Goal: Information Seeking & Learning: Learn about a topic

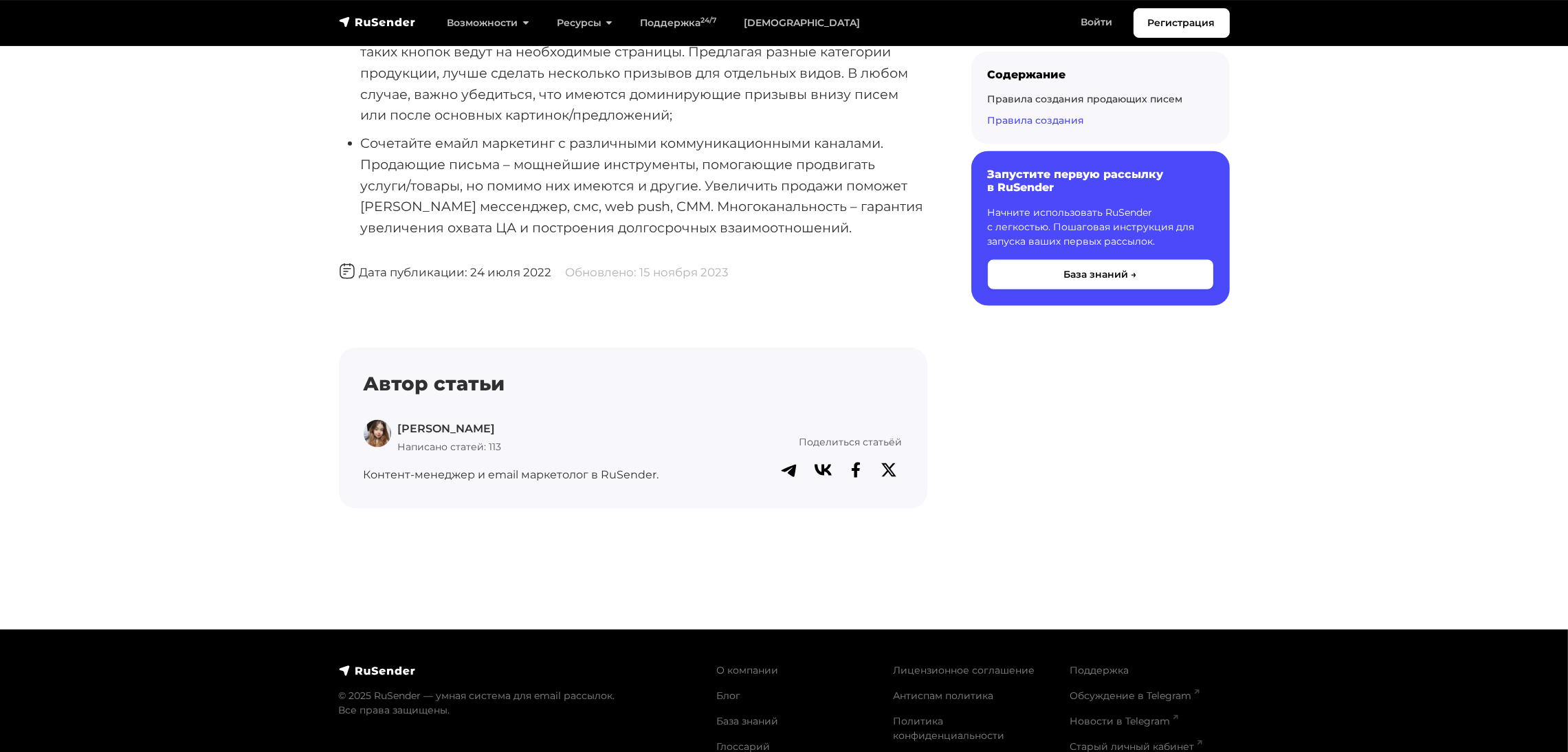
scroll to position [2679, 0]
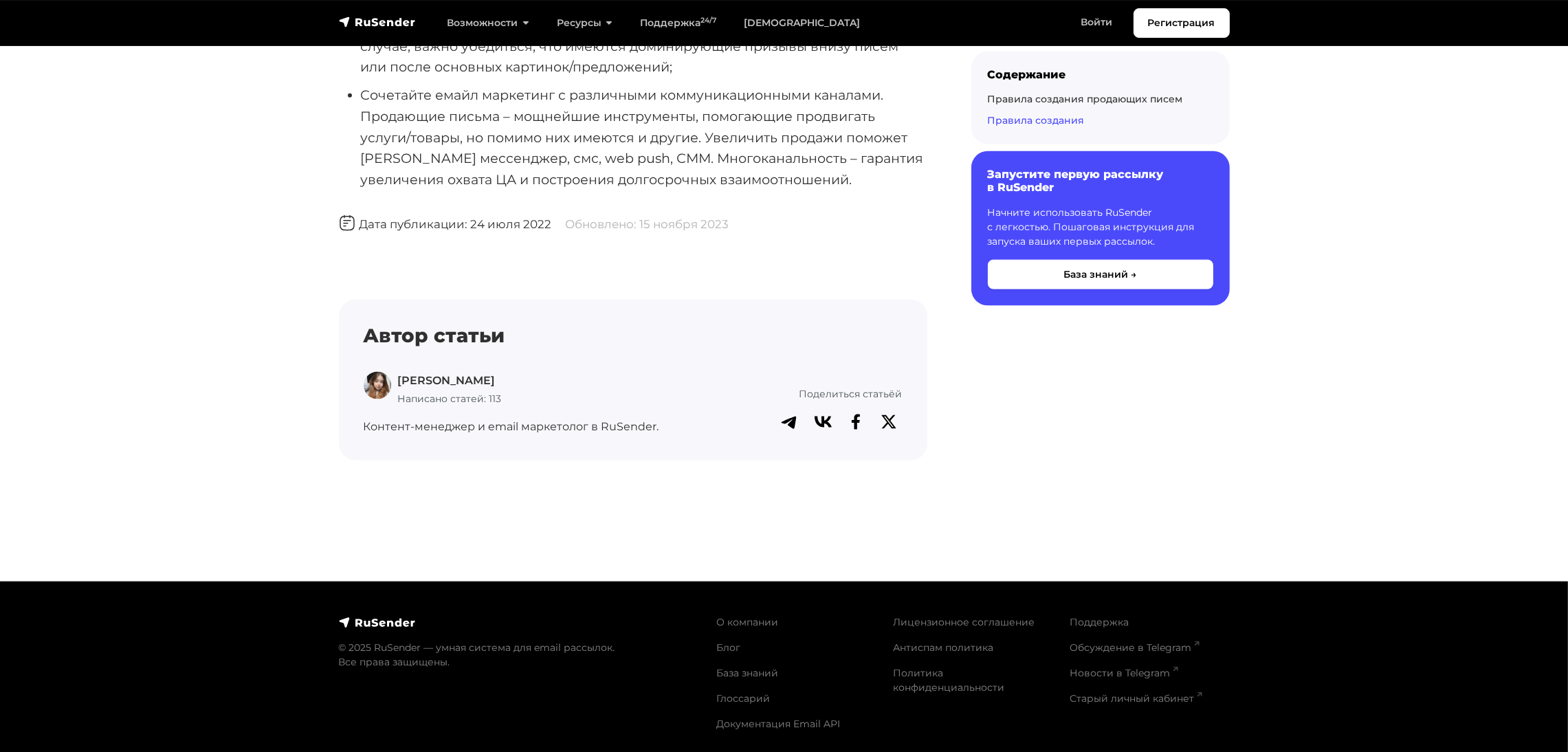
drag, startPoint x: 550, startPoint y: 243, endPoint x: 468, endPoint y: 241, distance: 82.0
click at [469, 231] on span "Дата публикации: 24 июля 2022" at bounding box center [445, 224] width 213 height 14
click at [467, 231] on span "Дата публикации: 24 июля 2022" at bounding box center [445, 224] width 213 height 14
drag, startPoint x: 460, startPoint y: 408, endPoint x: 453, endPoint y: 408, distance: 7.0
click at [453, 407] on div "Дарья Л. Написано статей: 113" at bounding box center [450, 389] width 103 height 35
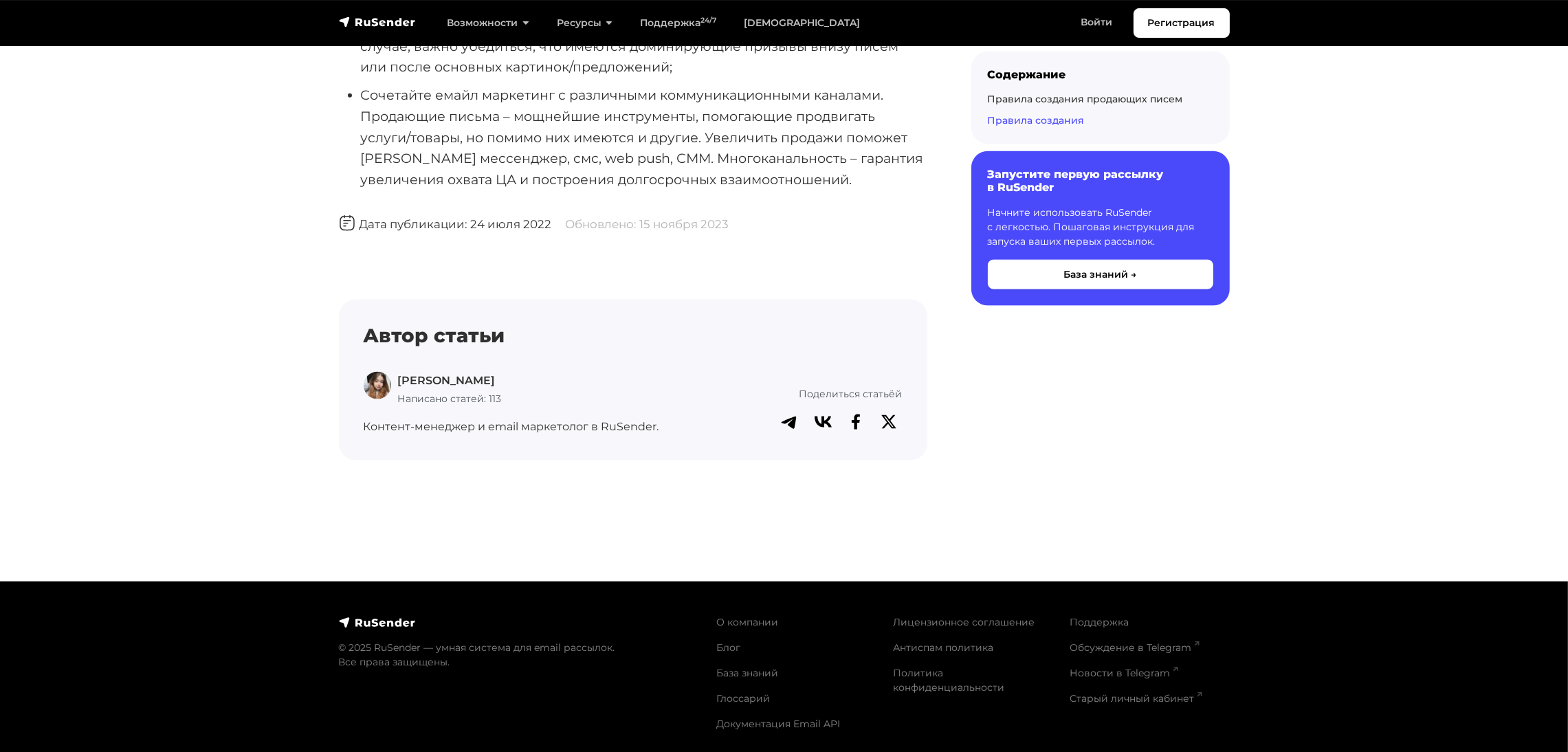
click at [411, 436] on p "Контент-менеджер и email маркетолог в RuSender." at bounding box center [517, 426] width 307 height 18
drag, startPoint x: 551, startPoint y: 445, endPoint x: 641, endPoint y: 447, distance: 90.0
click at [641, 436] on p "Контент-менеджер и email маркетолог в RuSender." at bounding box center [517, 426] width 307 height 18
click at [645, 436] on p "Контент-менеджер и email маркетолог в RuSender." at bounding box center [517, 426] width 307 height 18
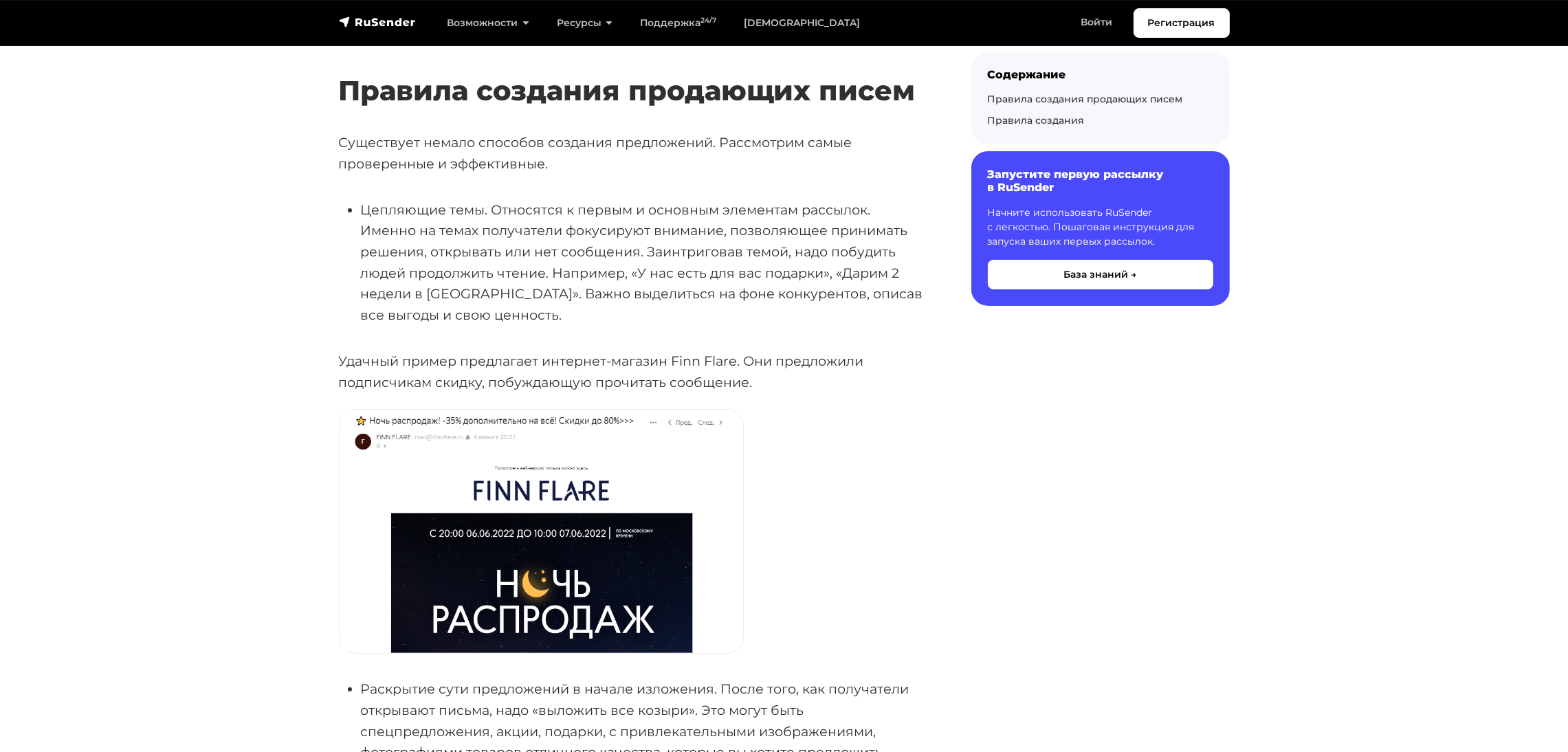
scroll to position [0, 0]
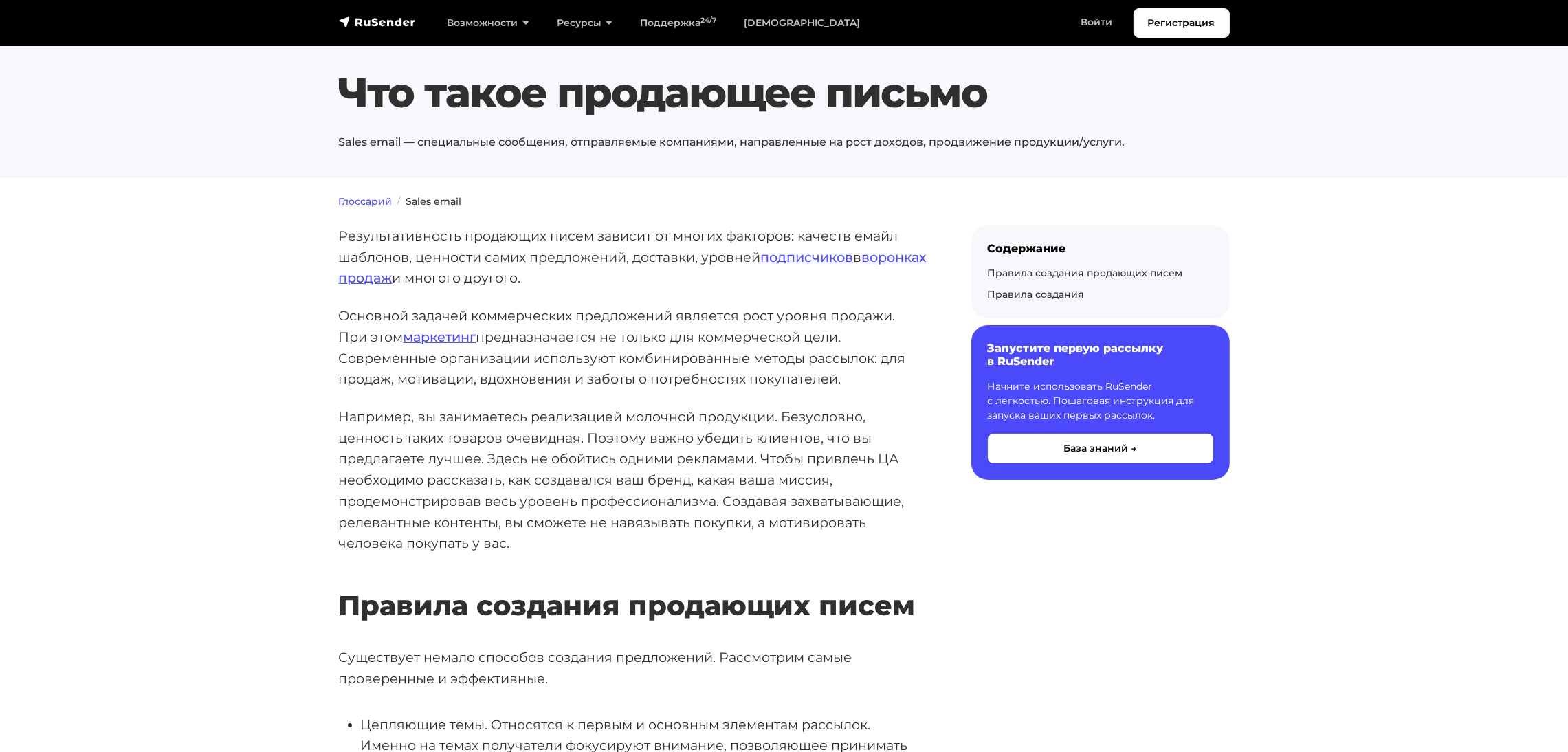
click at [374, 196] on link "Глоссарий" at bounding box center [366, 201] width 54 height 12
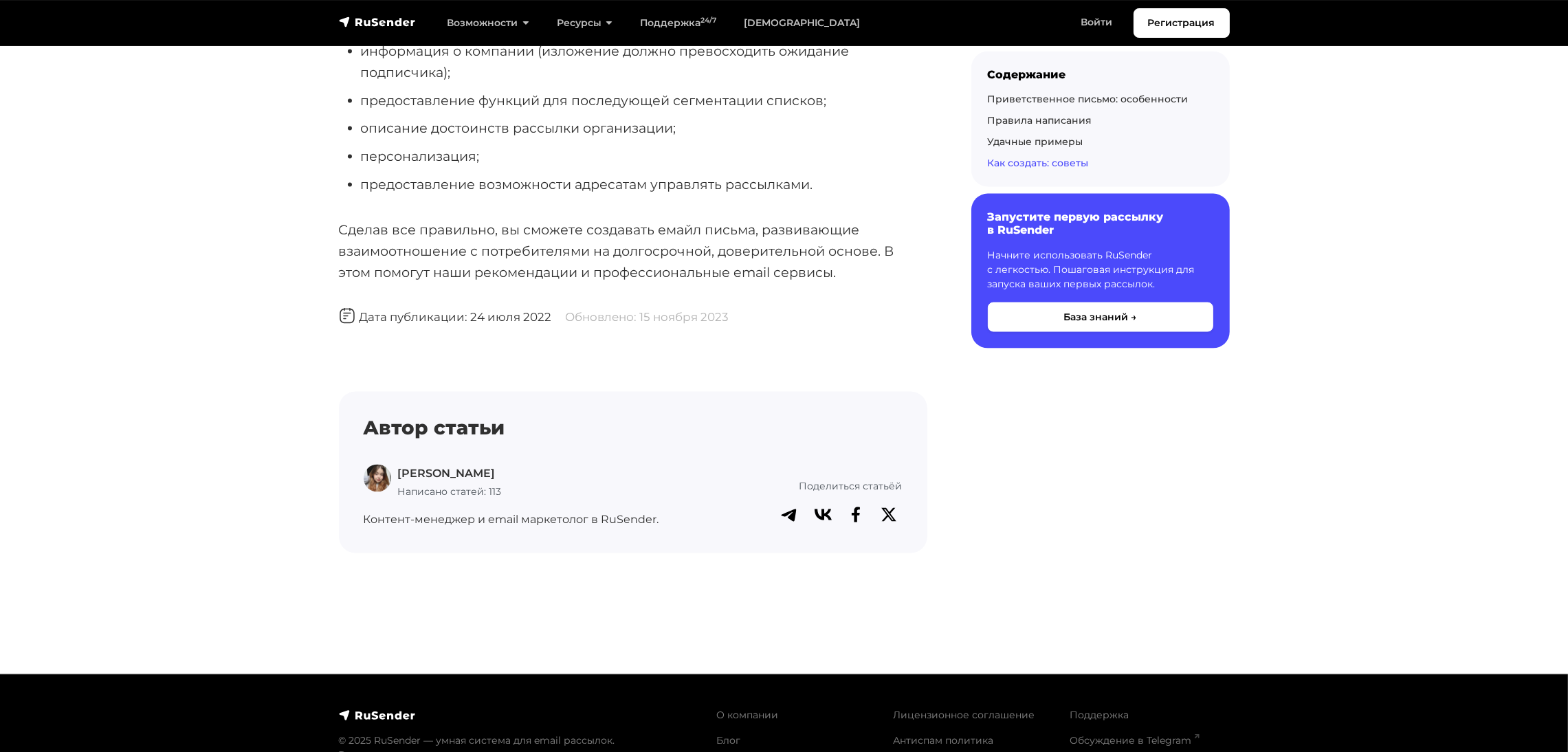
scroll to position [3075, 0]
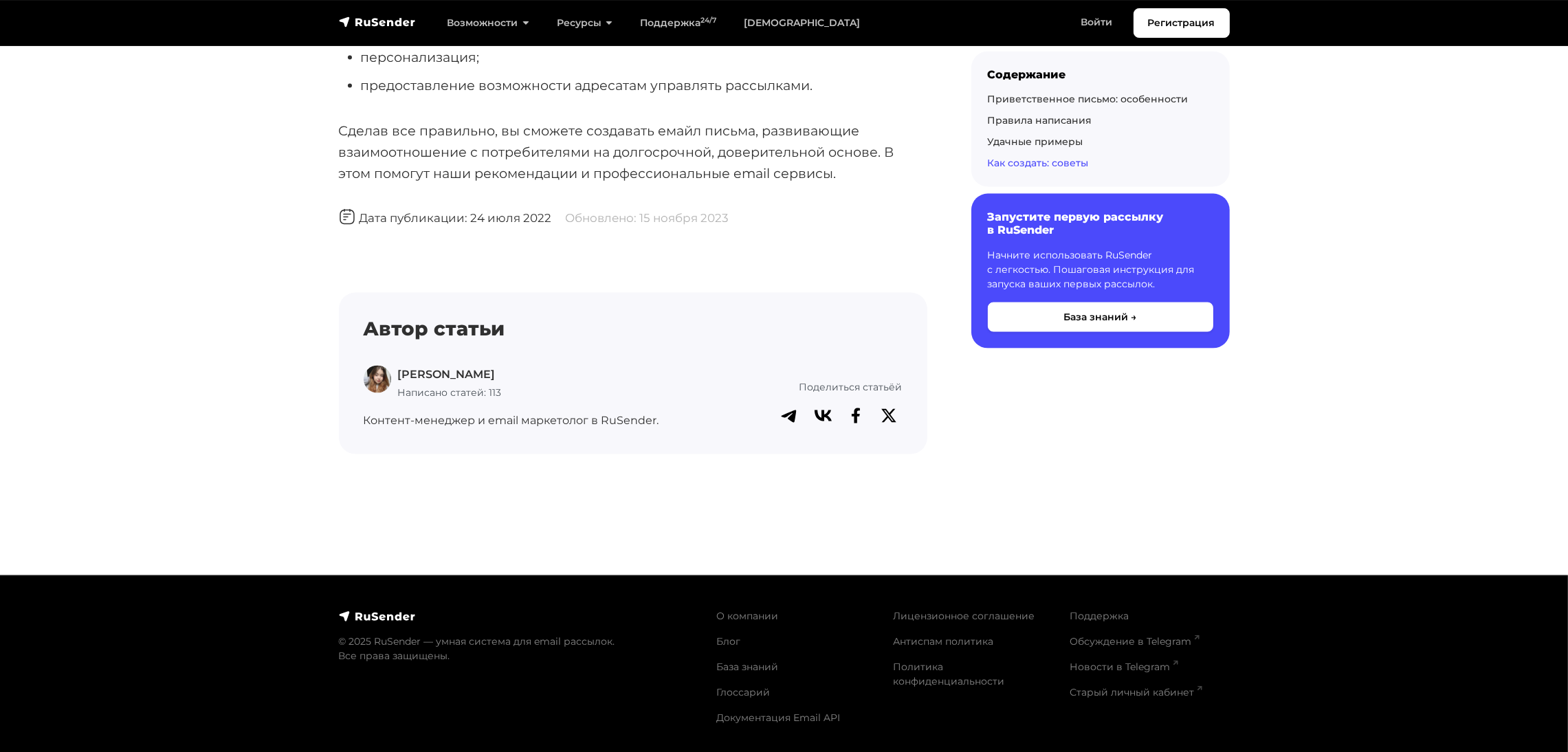
click at [699, 150] on p "Сделав все правильно, вы сможете создавать емайл письма, развивающие взаимоотно…" at bounding box center [633, 151] width 588 height 63
click at [410, 212] on span "Дата публикации: 24 июля 2022" at bounding box center [445, 218] width 213 height 14
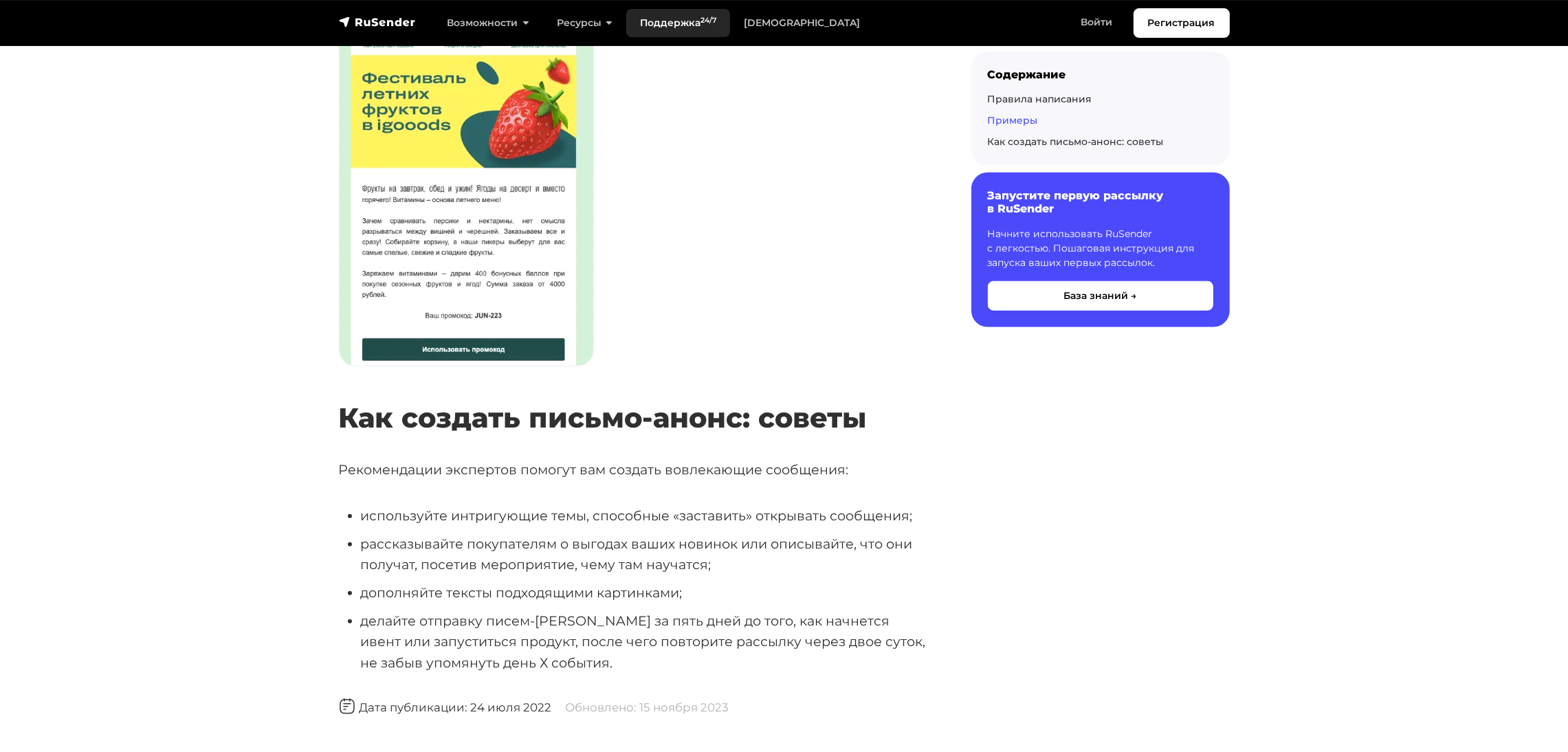
scroll to position [1443, 0]
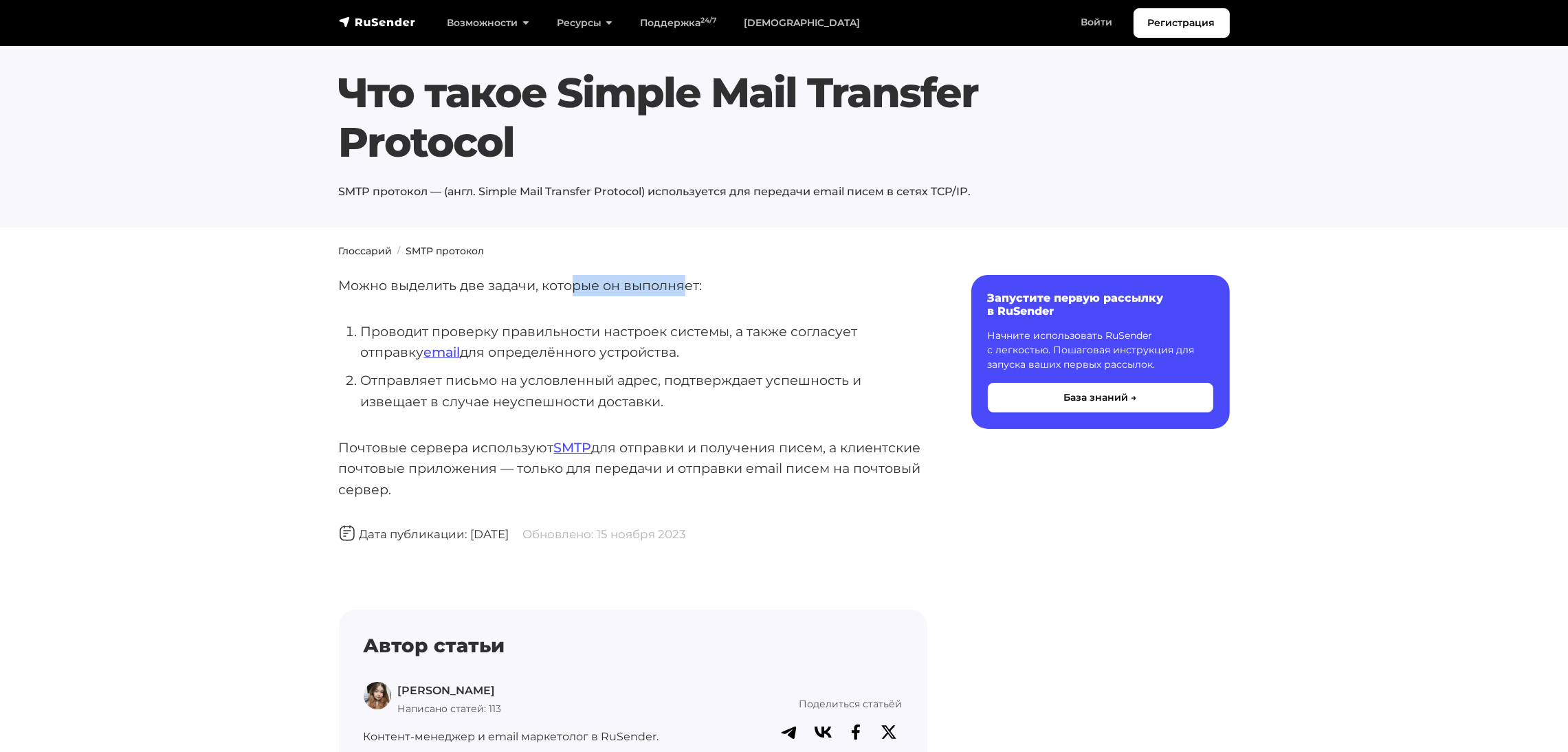
drag, startPoint x: 666, startPoint y: 282, endPoint x: 687, endPoint y: 281, distance: 21.0
click at [687, 281] on p "Можно выделить две задачи, которые он выполняет:" at bounding box center [633, 285] width 588 height 21
click at [467, 289] on p "Можно выделить две задачи, которые он выполняет:" at bounding box center [633, 285] width 588 height 21
drag, startPoint x: 496, startPoint y: 296, endPoint x: 572, endPoint y: 296, distance: 76.0
click at [572, 296] on div "Можно выделить две задачи, которые он выполняет: Проводит проверку правильности…" at bounding box center [633, 522] width 588 height 496
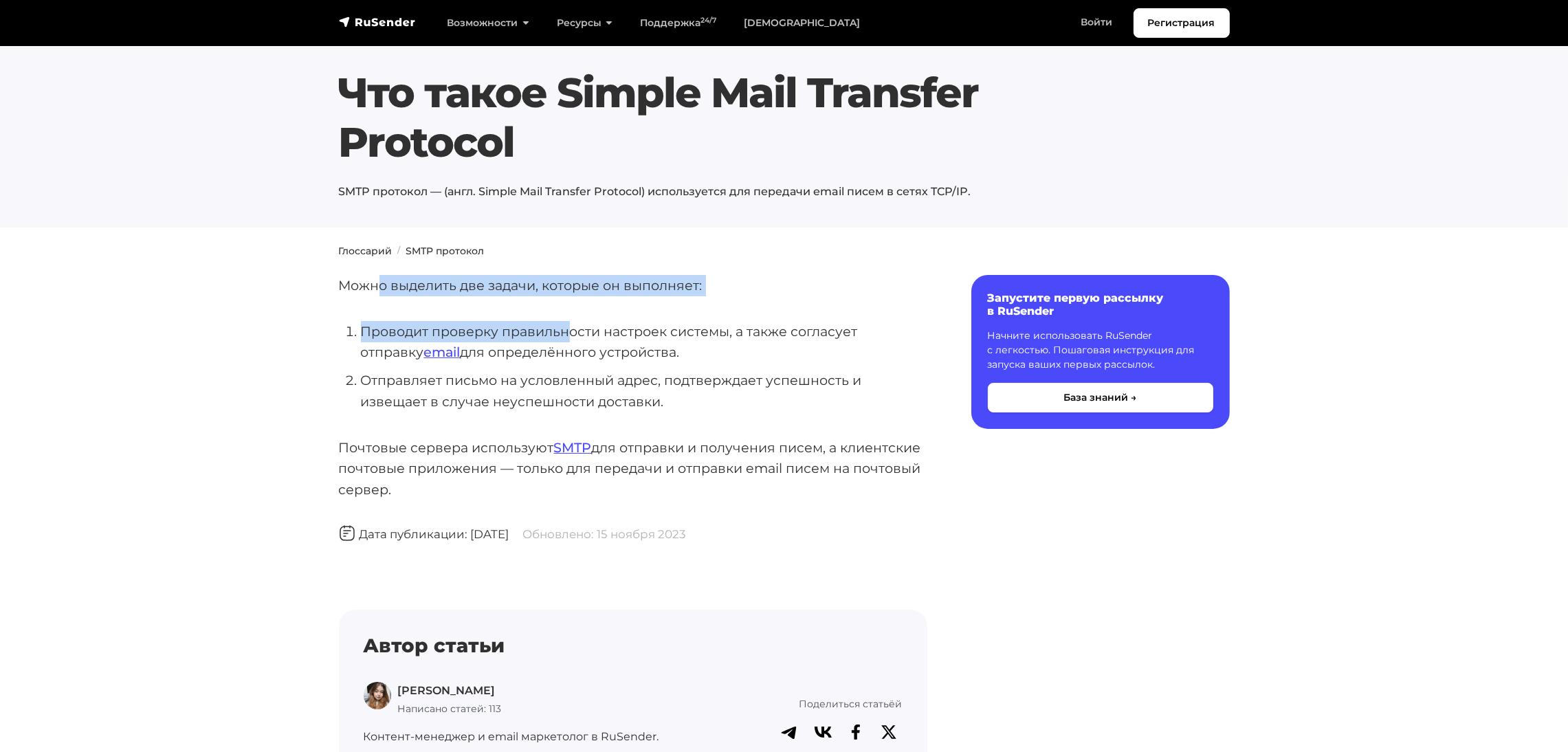
click at [481, 326] on li "Проводит проверку правильности настроек системы, а также согласует отправку ema…" at bounding box center [644, 342] width 566 height 42
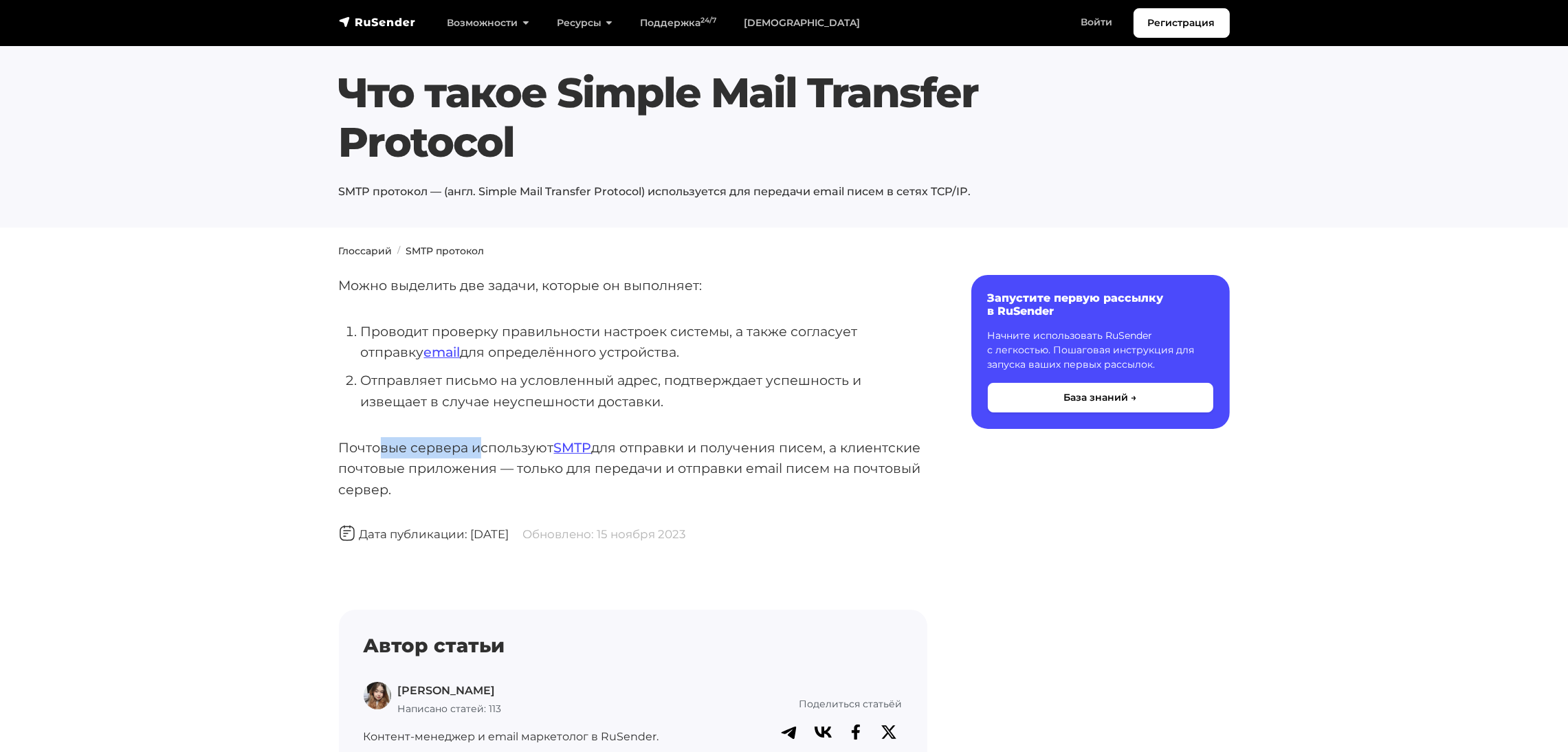
drag, startPoint x: 380, startPoint y: 444, endPoint x: 493, endPoint y: 449, distance: 113.1
click at [490, 449] on p "Почтовые сервера используют SMTP для отправки и получения писем, а клиентские п…" at bounding box center [633, 469] width 588 height 63
click at [512, 454] on p "Почтовые сервера используют SMTP для отправки и получения писем, а клиентские п…" at bounding box center [633, 469] width 588 height 63
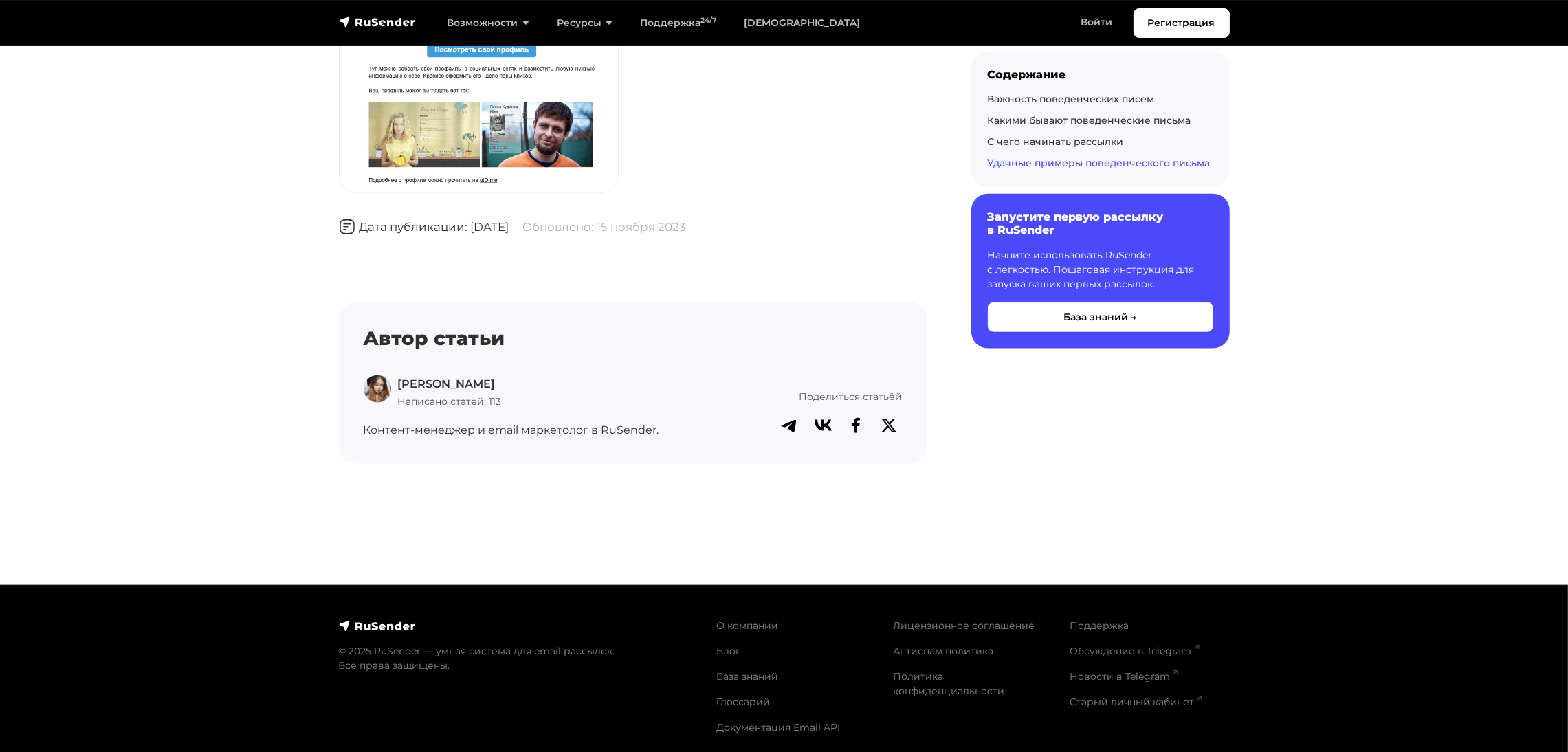
scroll to position [2528, 0]
